Goal: Task Accomplishment & Management: Use online tool/utility

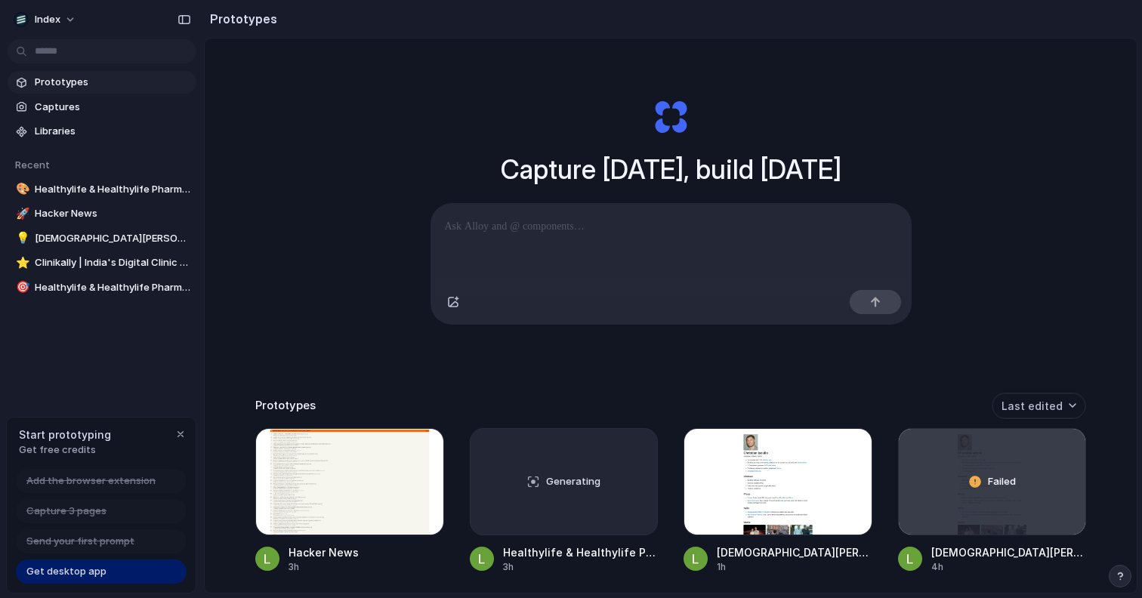
scroll to position [12, 0]
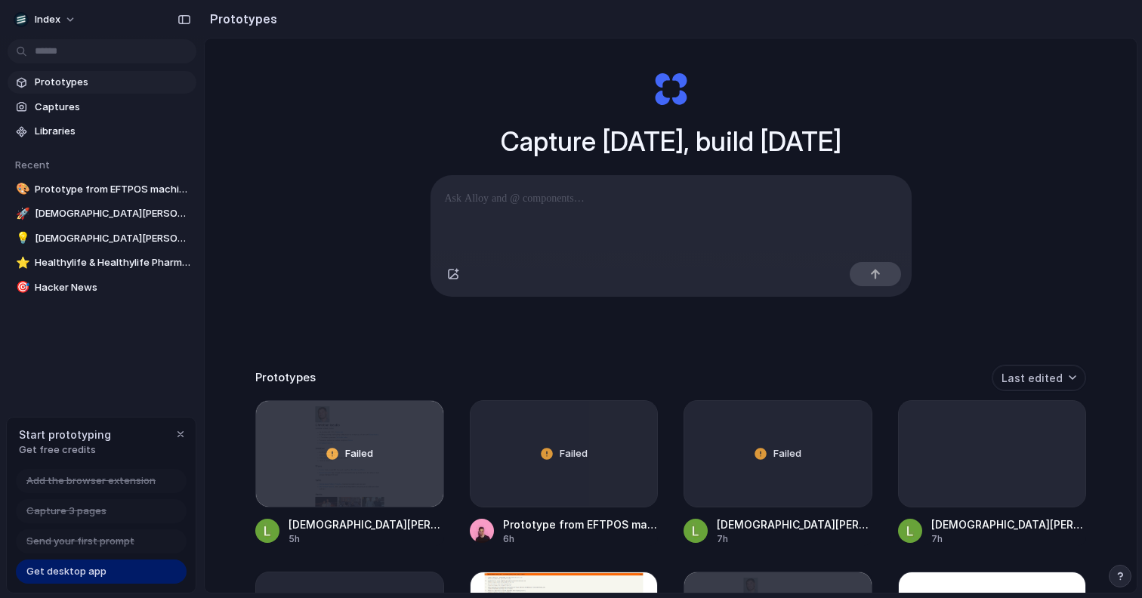
scroll to position [51, 0]
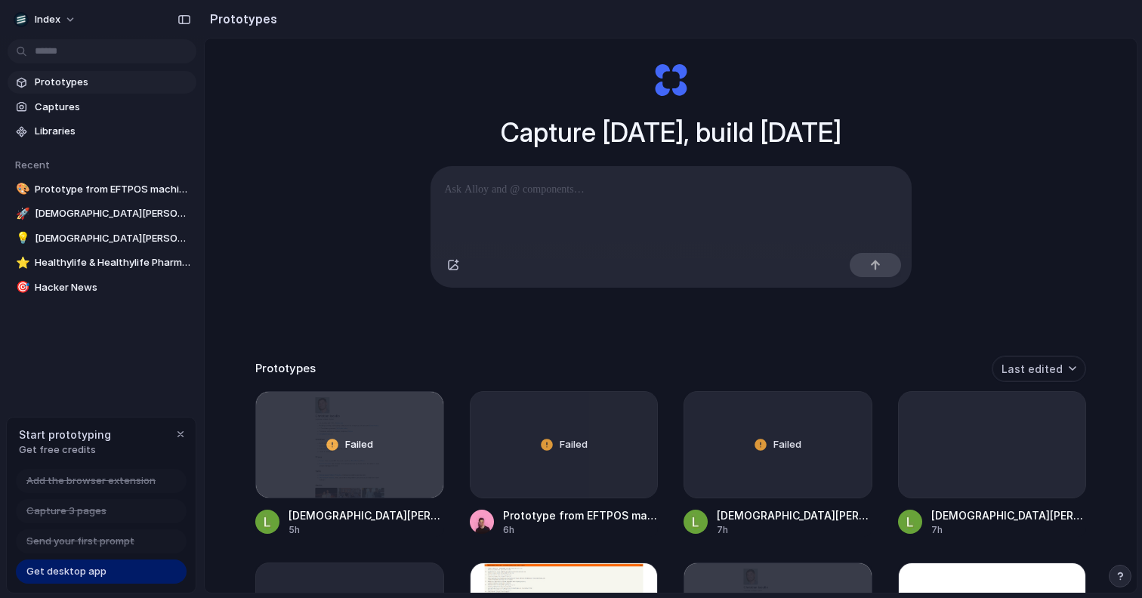
click at [74, 573] on span "Get desktop app" at bounding box center [66, 571] width 80 height 15
click at [74, 542] on span "Send your first prompt" at bounding box center [80, 541] width 108 height 15
click at [85, 505] on span "Capture 3 pages" at bounding box center [66, 511] width 80 height 15
click at [86, 485] on span "Add the browser extension" at bounding box center [90, 481] width 129 height 15
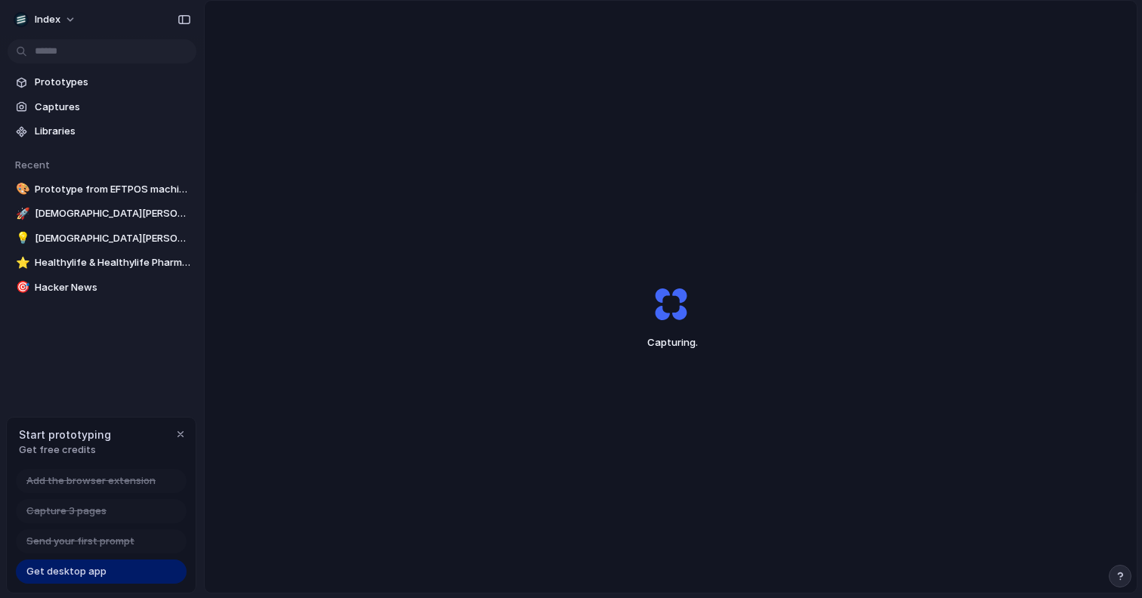
click at [59, 579] on link "Get desktop app" at bounding box center [101, 572] width 171 height 24
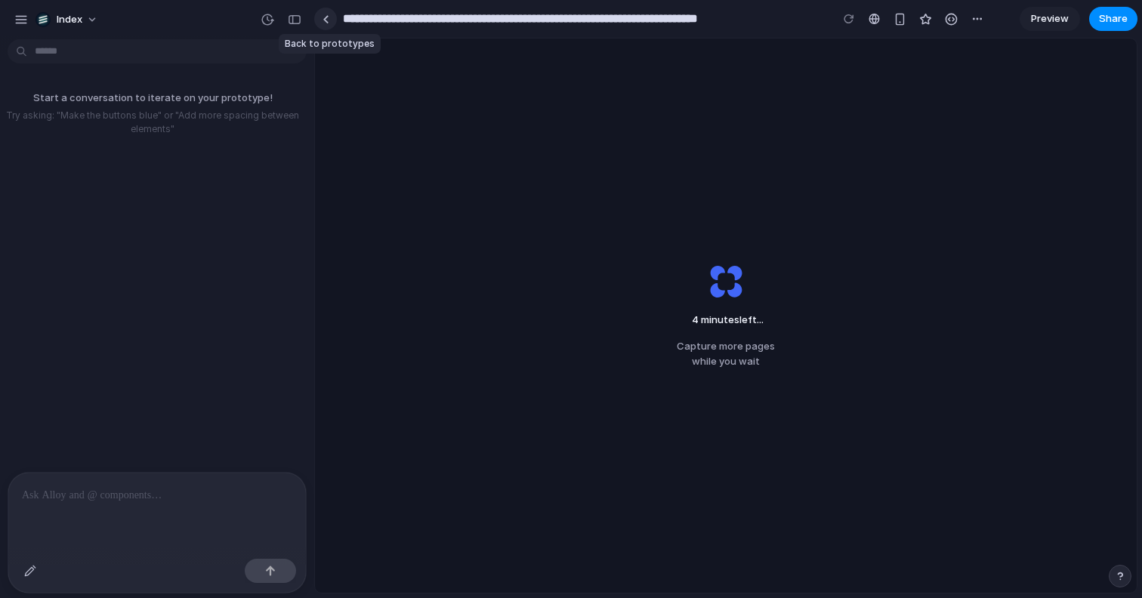
click at [333, 21] on link at bounding box center [325, 19] width 23 height 23
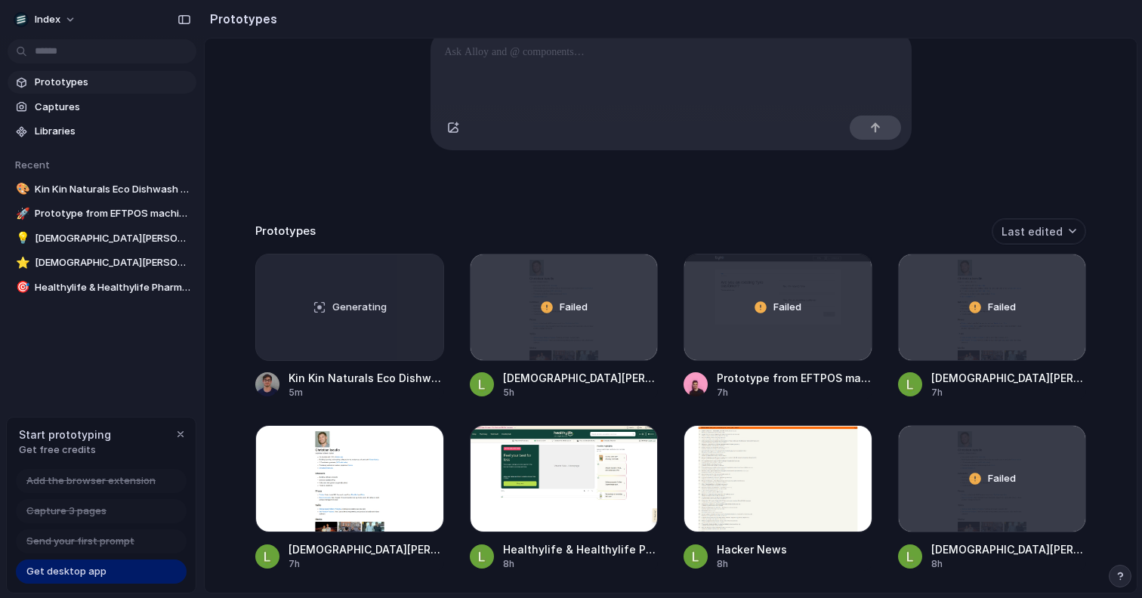
scroll to position [190, 0]
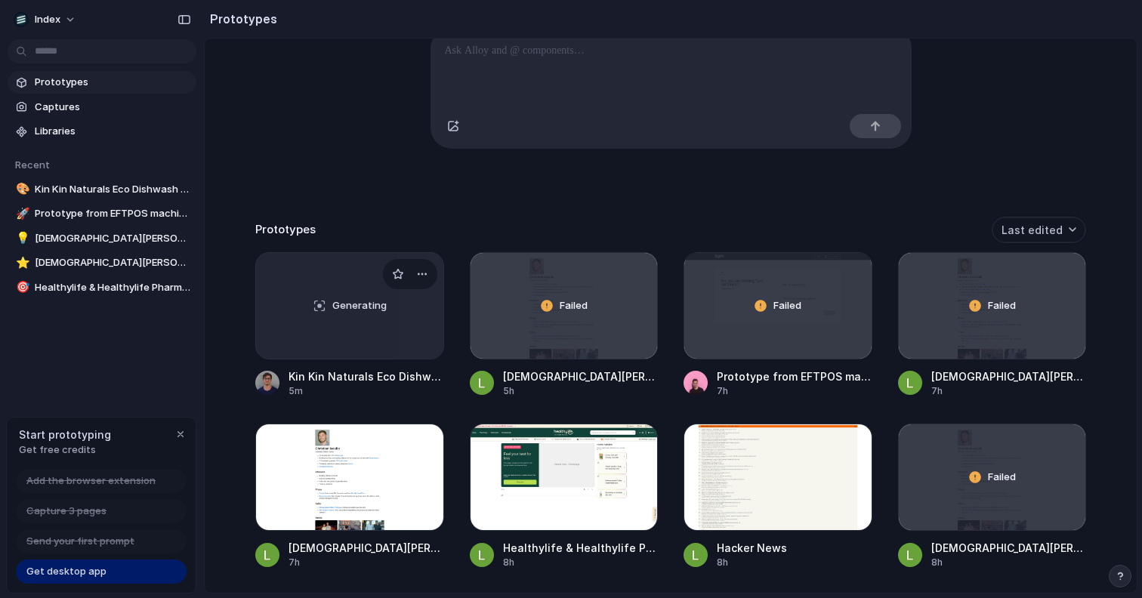
click at [363, 313] on span "Generating" at bounding box center [359, 305] width 54 height 15
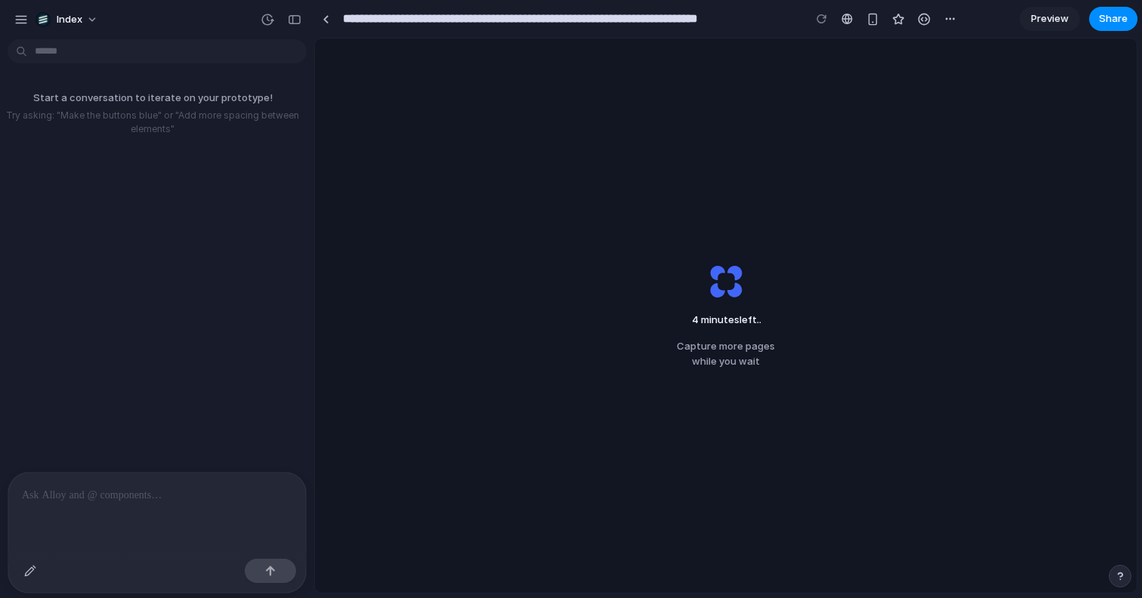
click at [163, 209] on div "Start a conversation to iterate on your prototype! Try asking: "Make the button…" at bounding box center [152, 258] width 305 height 427
click at [474, 225] on div "Finishing up . Capture more pages while you wait" at bounding box center [726, 316] width 822 height 554
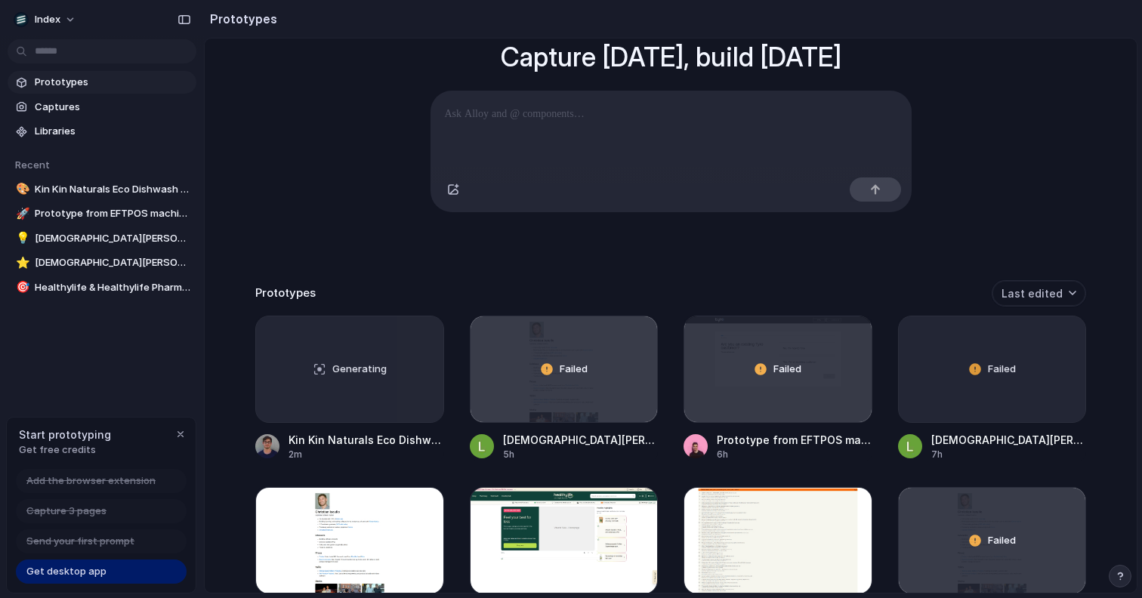
scroll to position [137, 0]
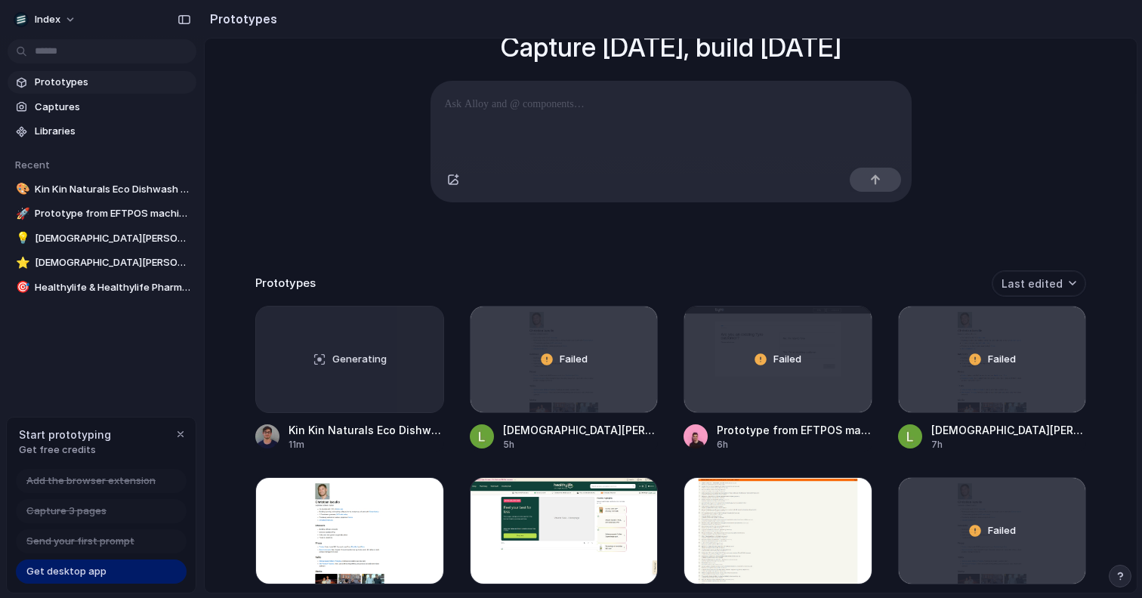
click at [346, 113] on div "Capture today, build tomorrow Clone web app Clone screenshot Start from existin…" at bounding box center [671, 219] width 932 height 634
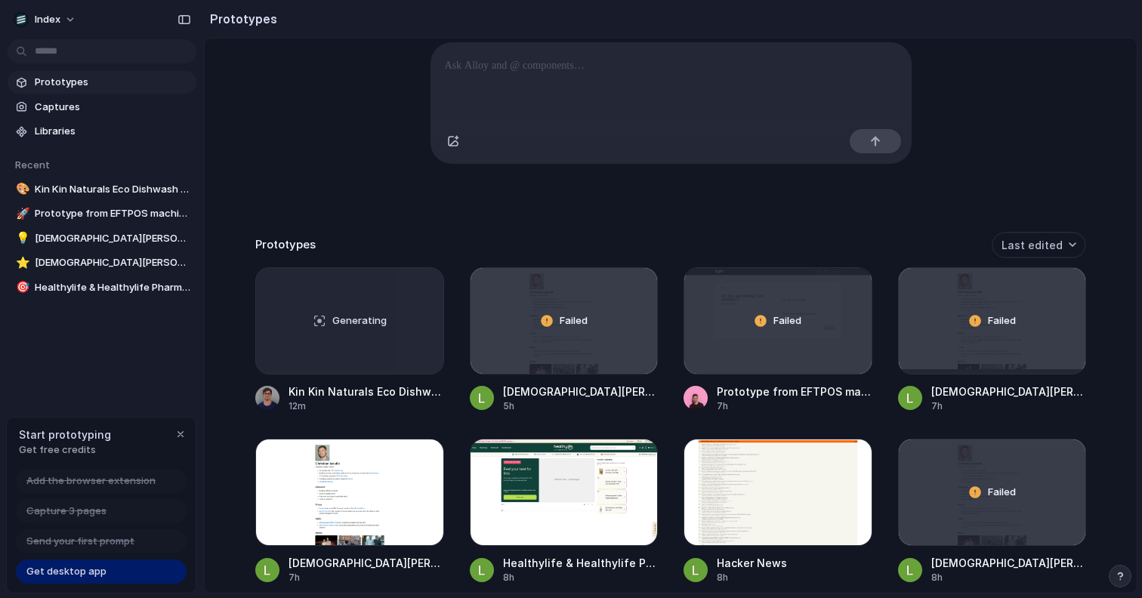
scroll to position [182, 0]
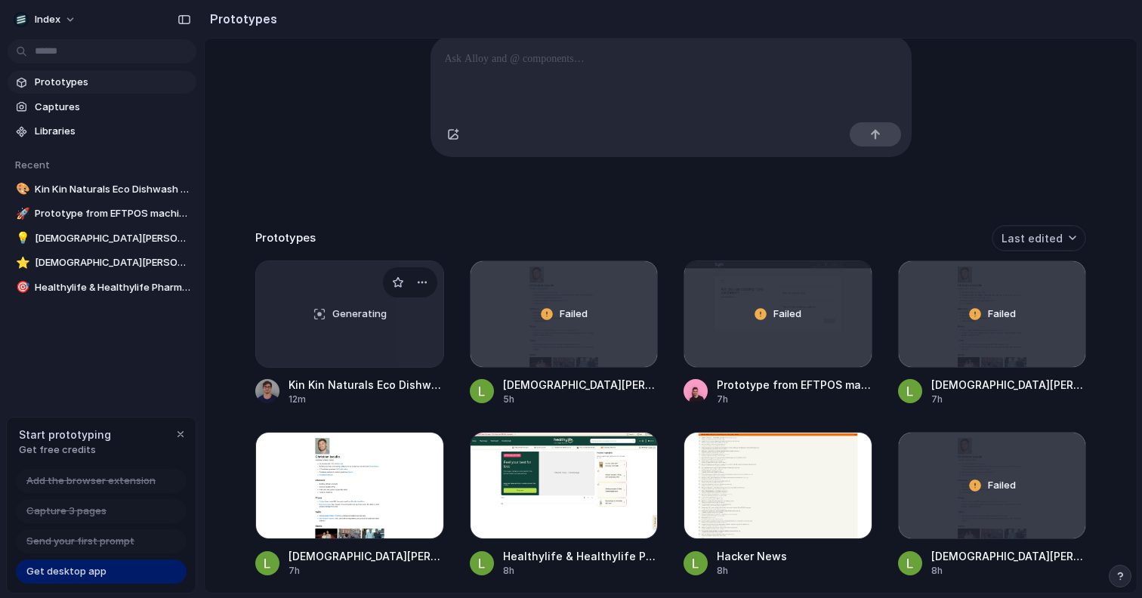
click at [305, 318] on div "Generating" at bounding box center [349, 314] width 187 height 106
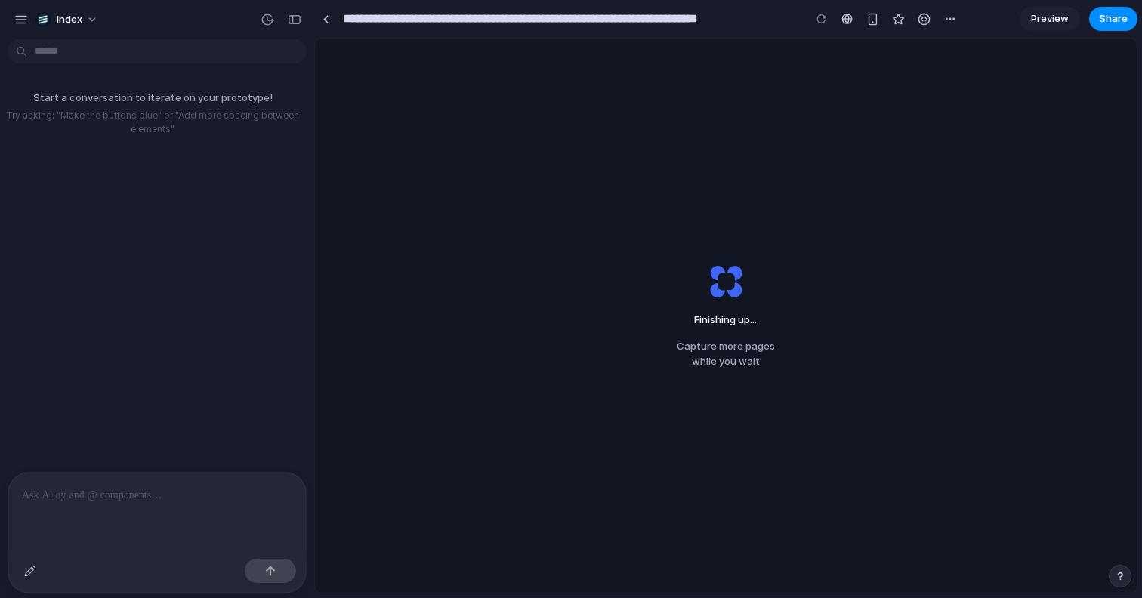
click at [323, 29] on div "**********" at bounding box center [637, 18] width 647 height 27
